Goal: Communication & Community: Share content

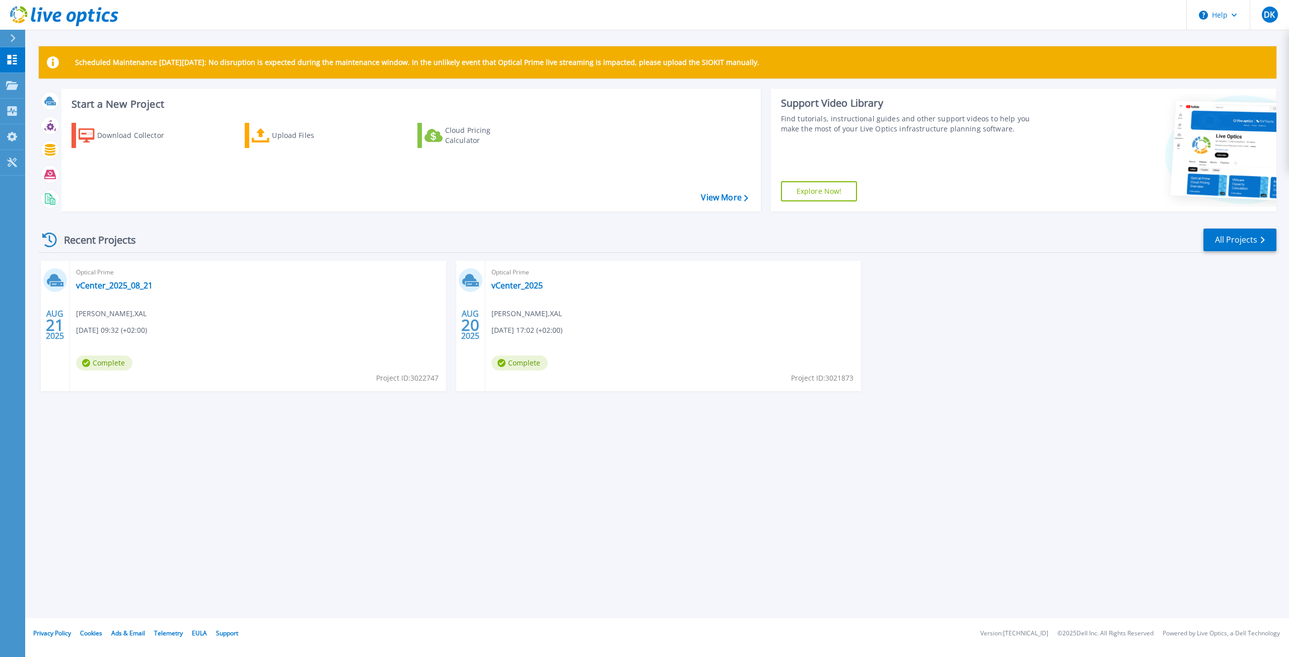
click at [436, 522] on div "Scheduled Maintenance [DATE][DATE]: No disruption is expected during the mainte…" at bounding box center [657, 309] width 1264 height 618
click at [109, 290] on link "vCenter_2025_08_21" at bounding box center [114, 286] width 77 height 10
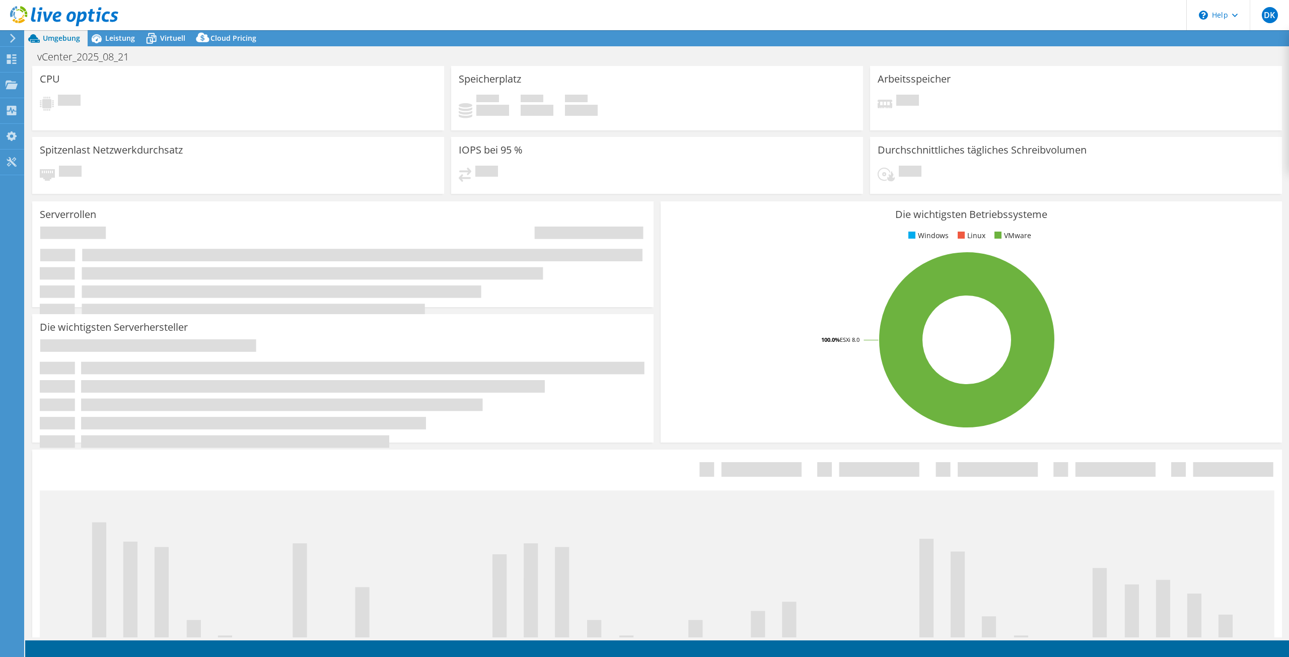
select select "USD"
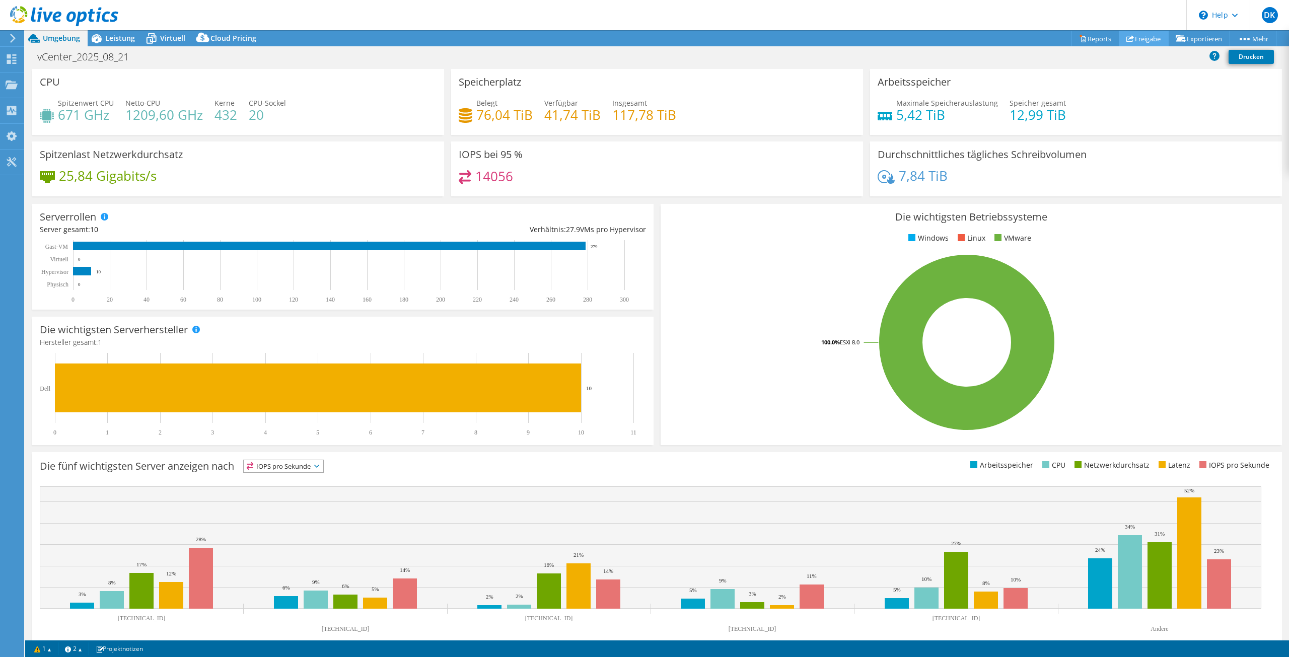
click at [1140, 40] on link "Freigabe" at bounding box center [1144, 39] width 50 height 16
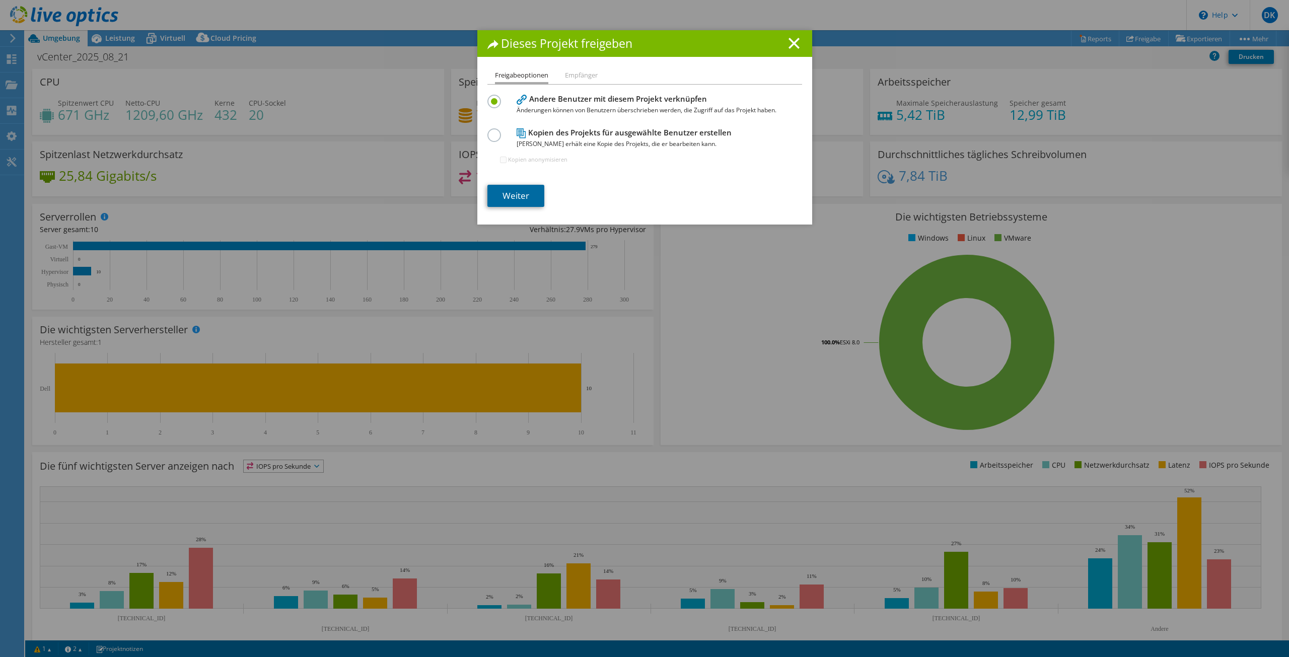
click at [520, 193] on link "Weiter" at bounding box center [516, 196] width 57 height 22
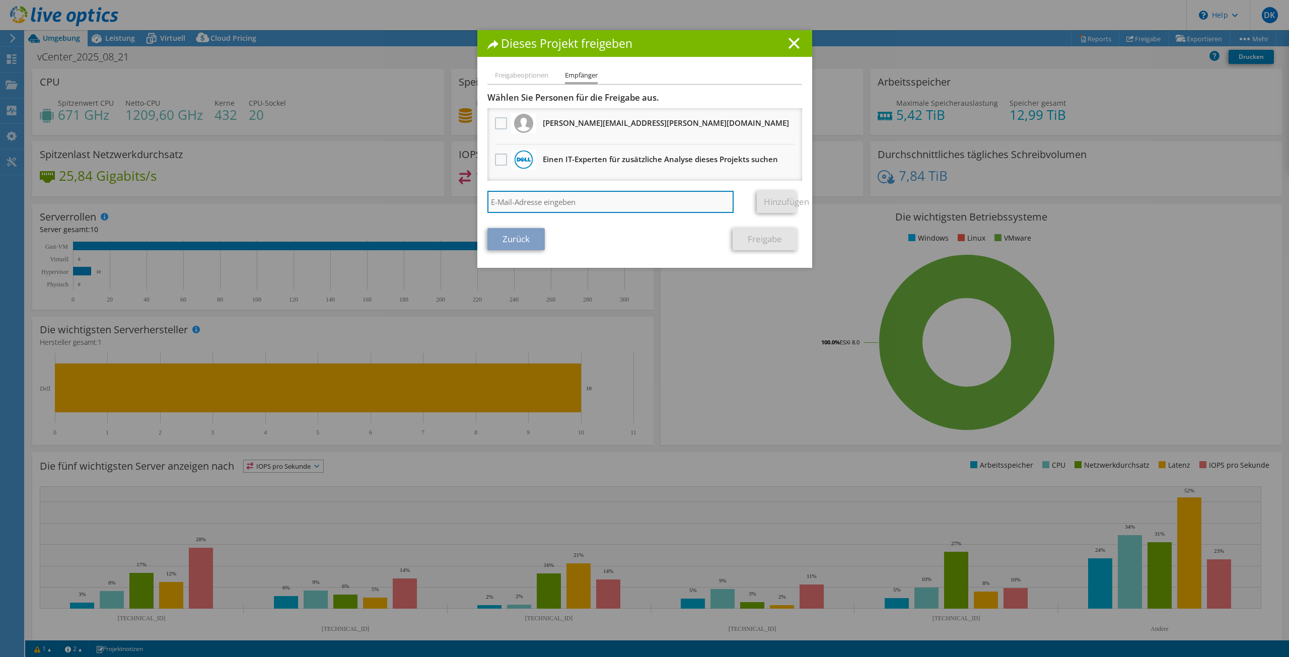
drag, startPoint x: 562, startPoint y: 202, endPoint x: 555, endPoint y: 192, distance: 12.7
click at [562, 202] on input "search" at bounding box center [611, 202] width 247 height 22
click at [497, 124] on label at bounding box center [502, 123] width 15 height 12
click at [0, 0] on input "checkbox" at bounding box center [0, 0] width 0 height 0
click at [497, 124] on label at bounding box center [502, 123] width 15 height 12
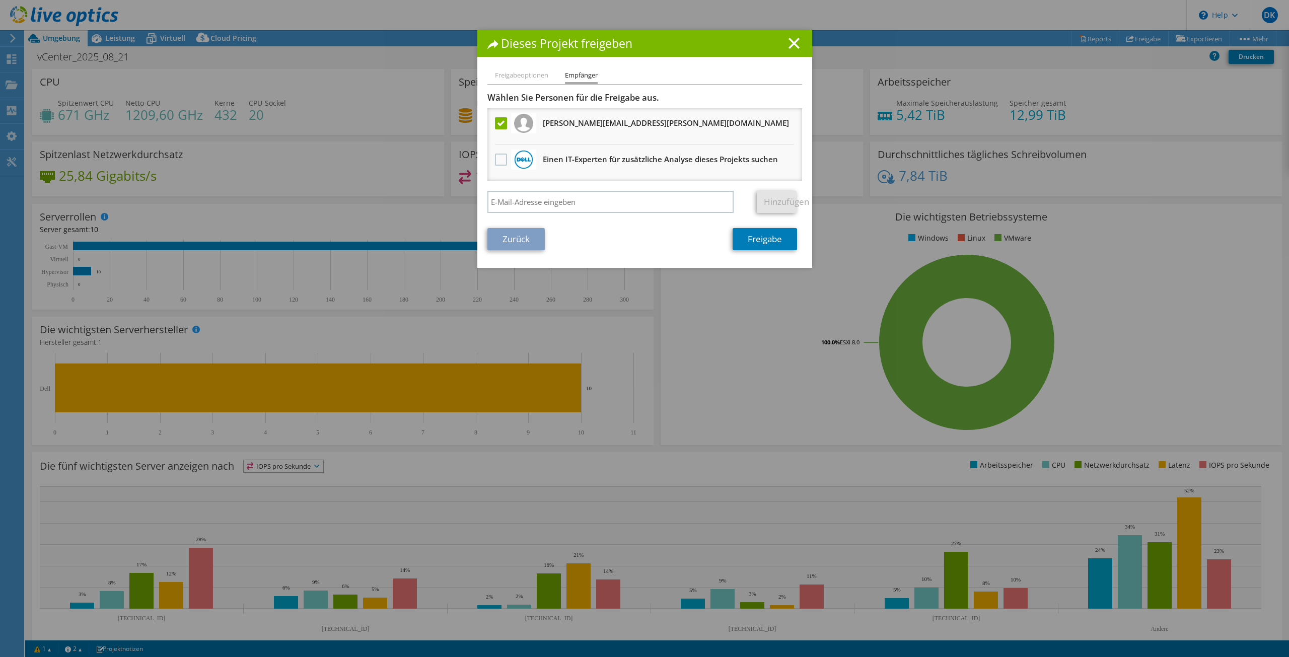
click at [0, 0] on input "checkbox" at bounding box center [0, 0] width 0 height 0
click at [546, 199] on input "search" at bounding box center [611, 202] width 247 height 22
click at [608, 201] on input "search" at bounding box center [611, 202] width 247 height 22
click at [644, 208] on input "search" at bounding box center [611, 202] width 247 height 22
type input "R"
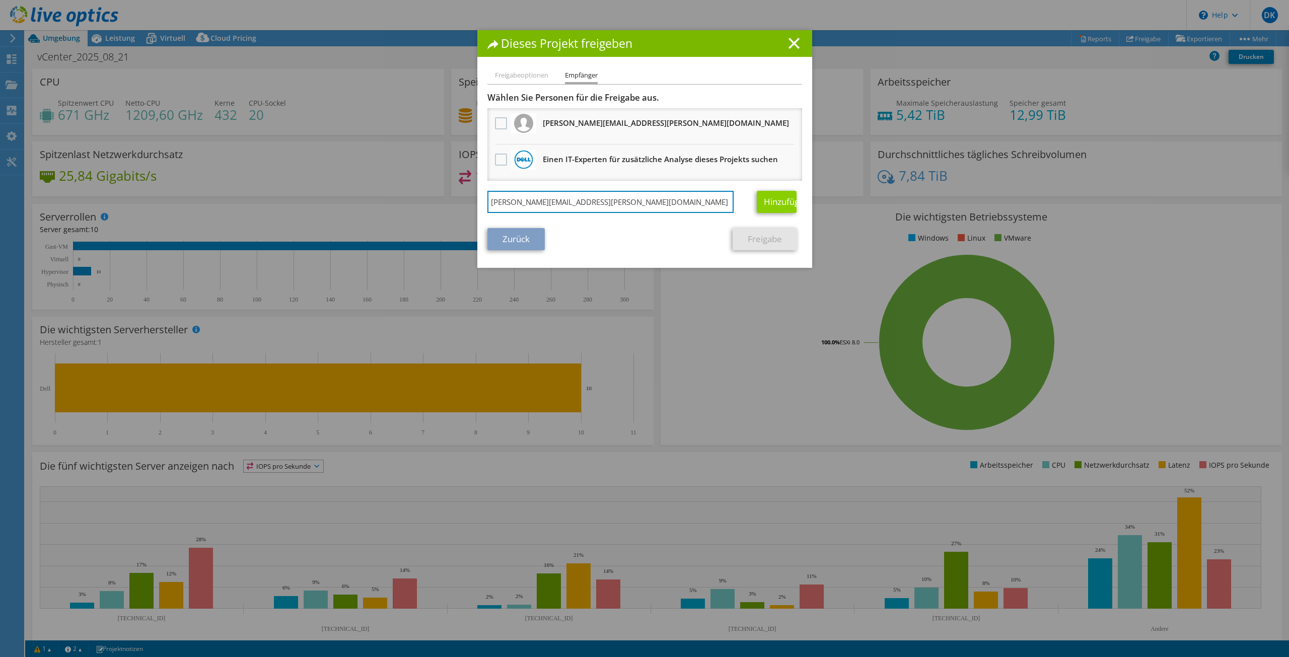
type input "roland.degen@acp.at"
click at [783, 203] on link "Hinzufügen" at bounding box center [777, 202] width 40 height 22
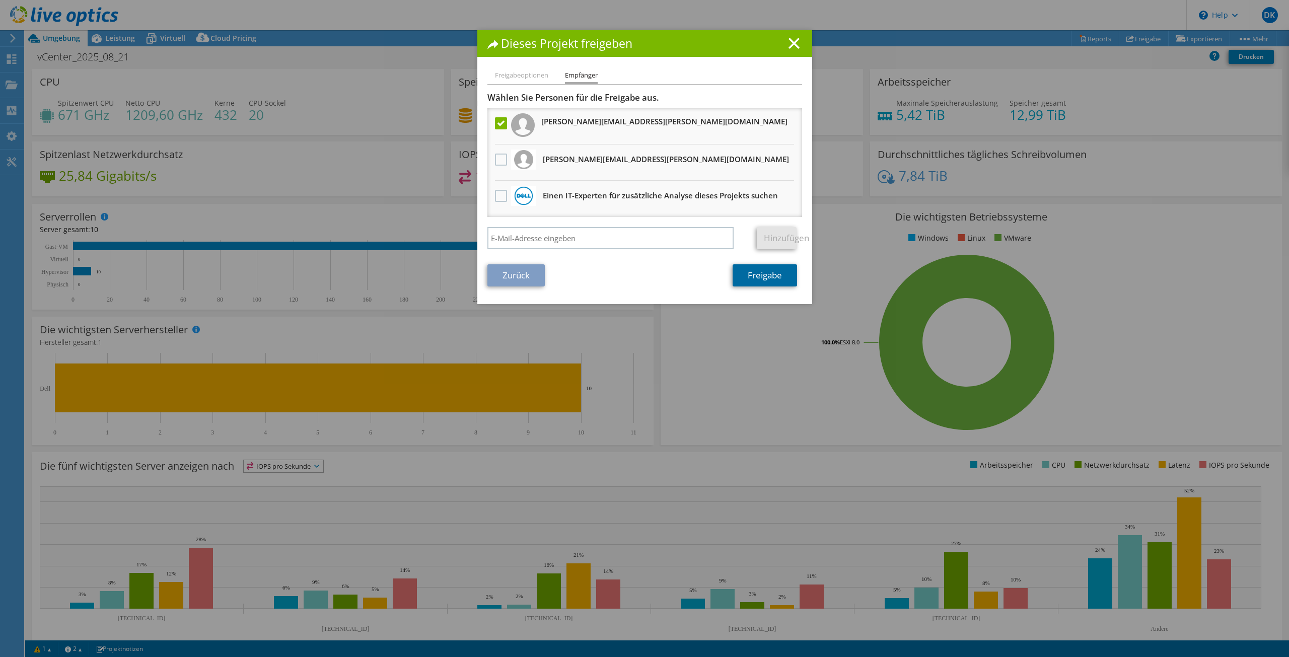
click at [750, 272] on link "Freigabe" at bounding box center [765, 275] width 64 height 22
